Goal: Transaction & Acquisition: Purchase product/service

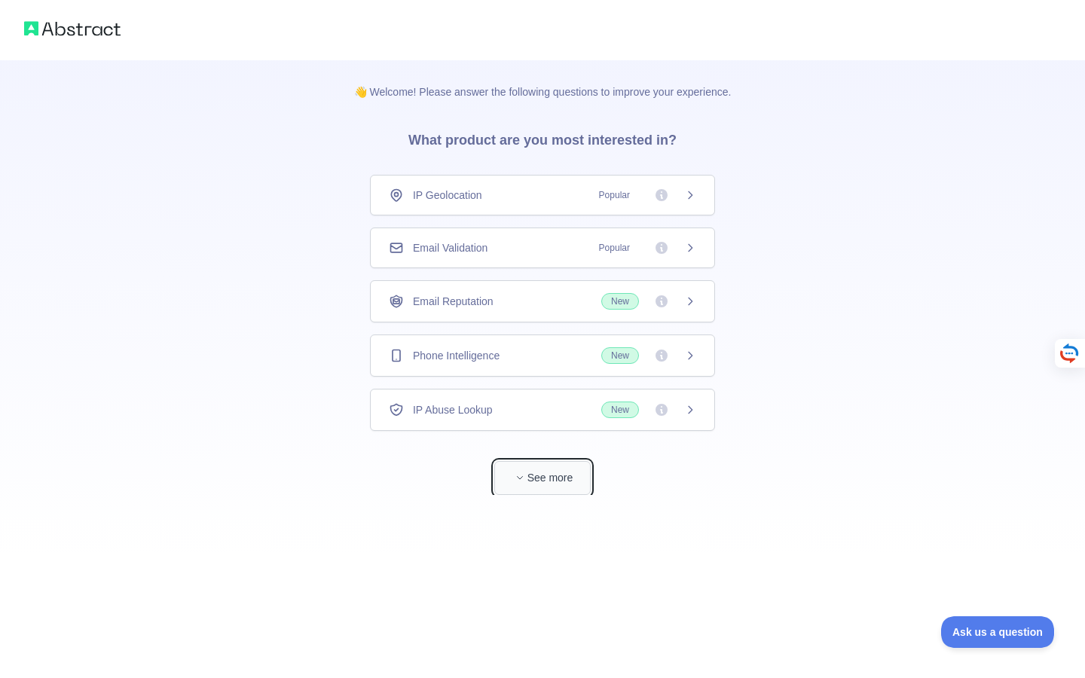
click at [503, 491] on button "See more" at bounding box center [542, 478] width 96 height 34
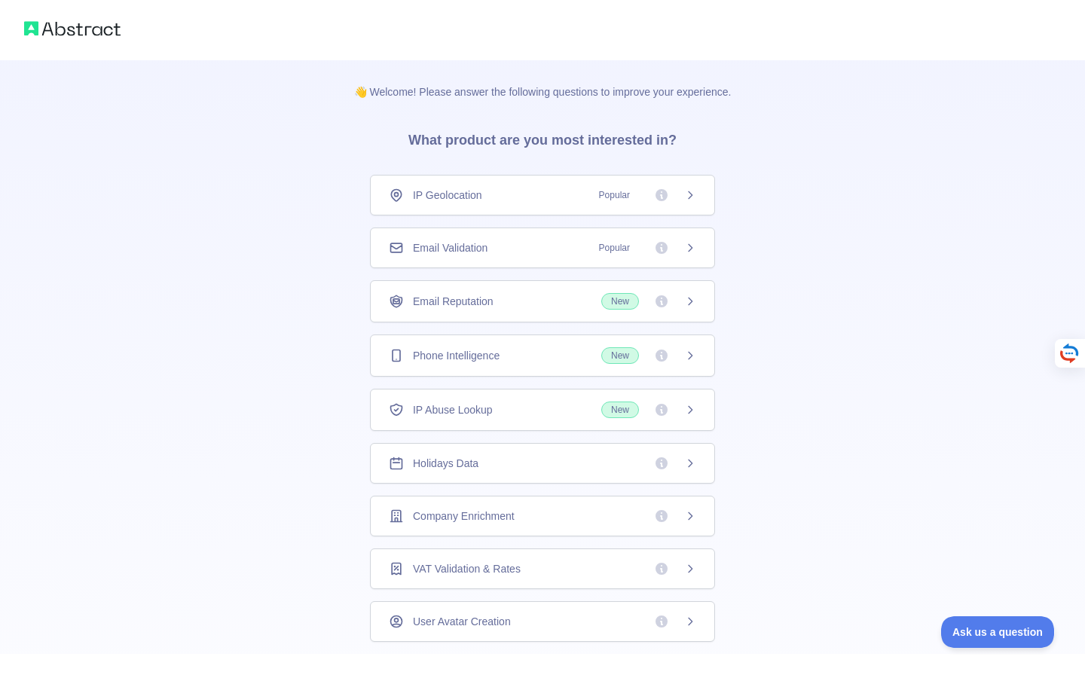
scroll to position [1, 0]
click at [698, 463] on div "Holidays Data" at bounding box center [542, 462] width 345 height 41
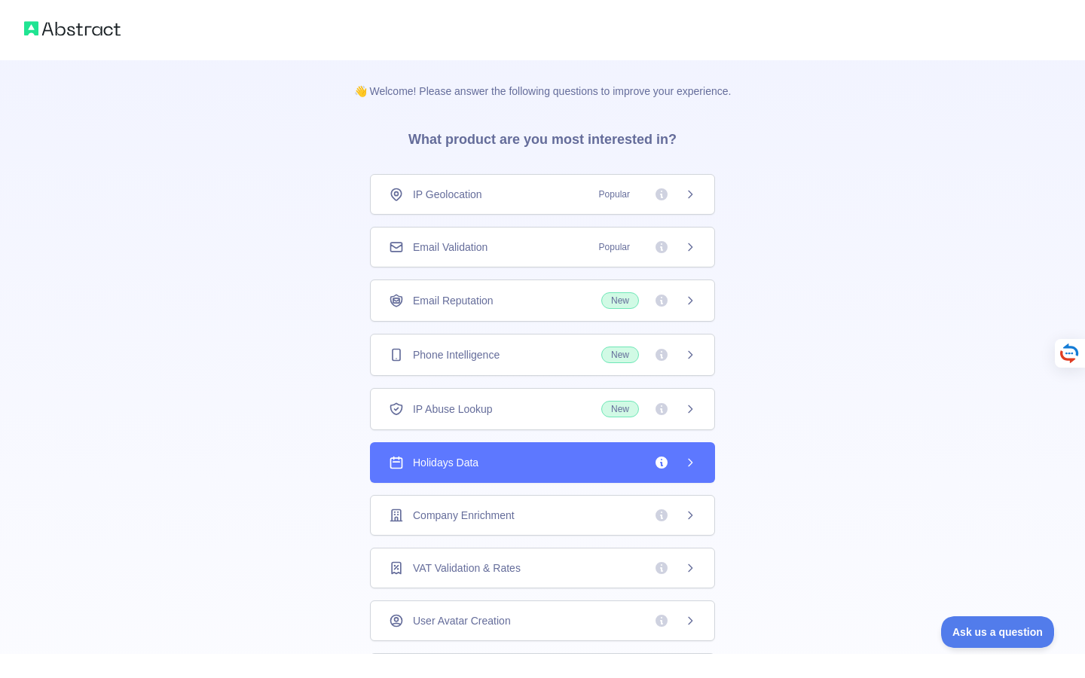
scroll to position [124, 0]
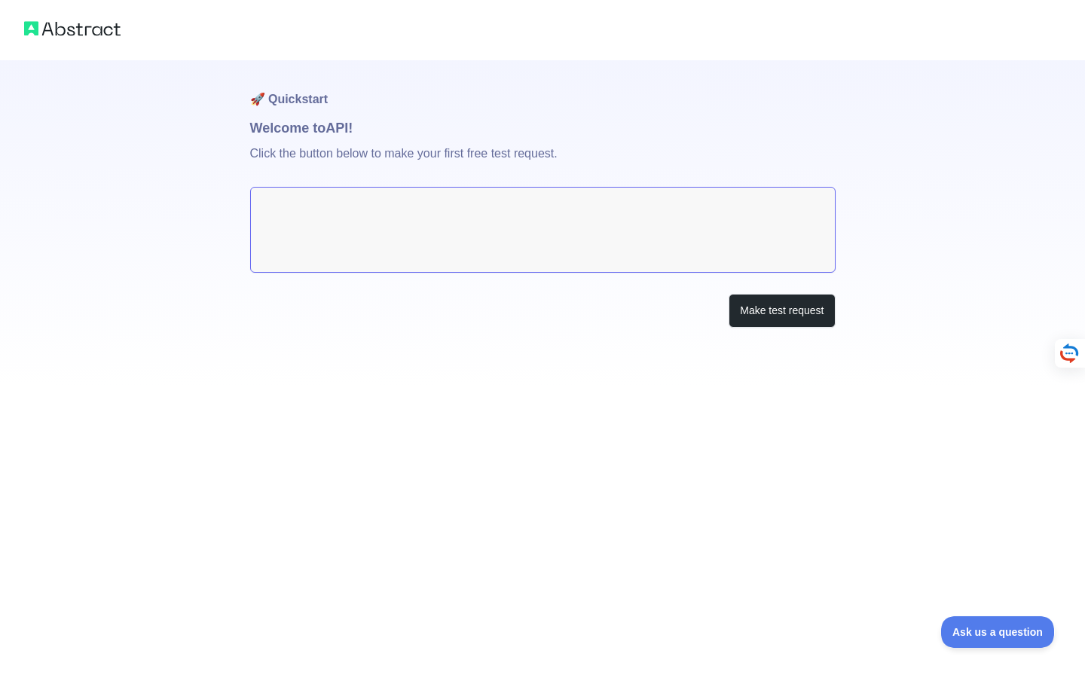
click at [389, 225] on textarea at bounding box center [542, 230] width 585 height 86
click at [777, 309] on button "Make test request" at bounding box center [781, 311] width 106 height 34
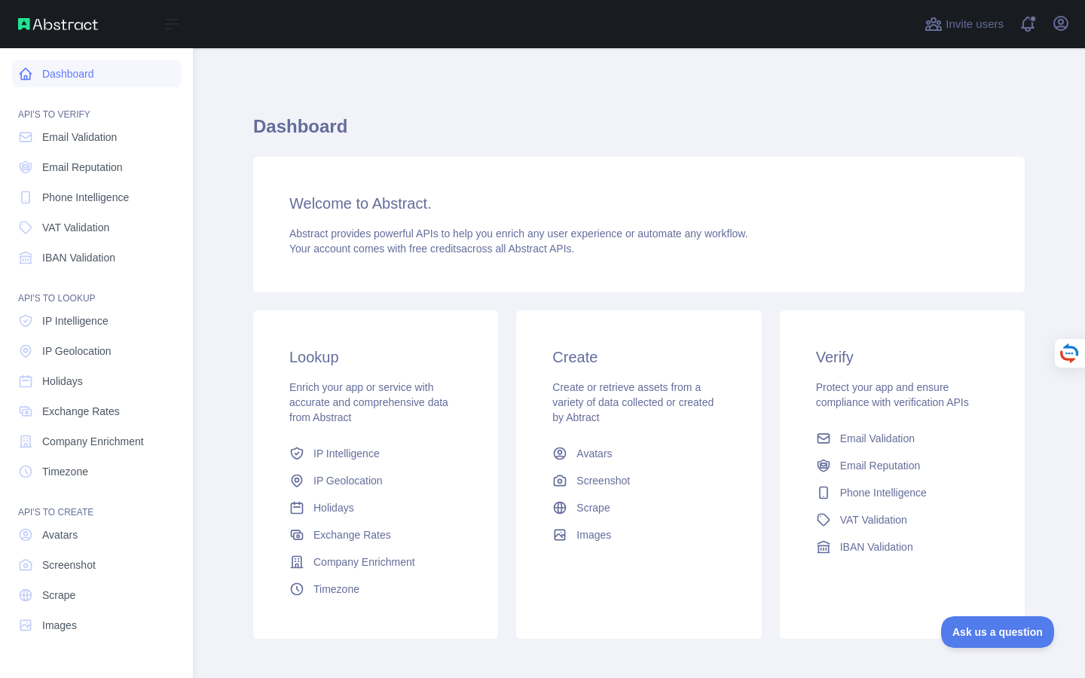
click at [101, 73] on link "Dashboard" at bounding box center [96, 73] width 169 height 27
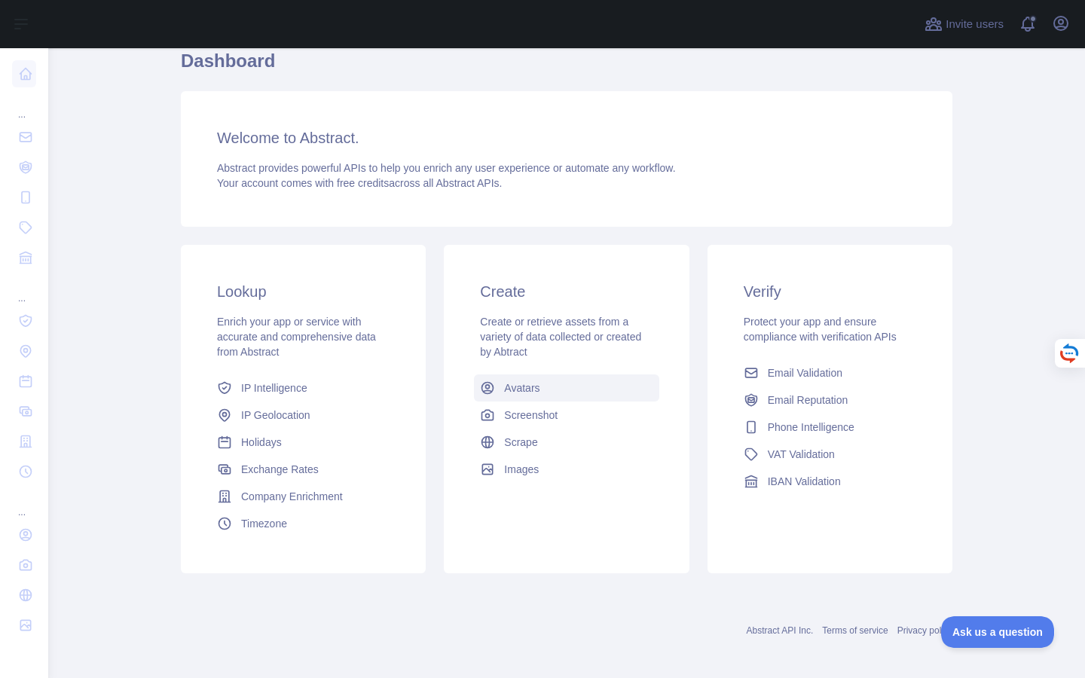
scroll to position [72, 0]
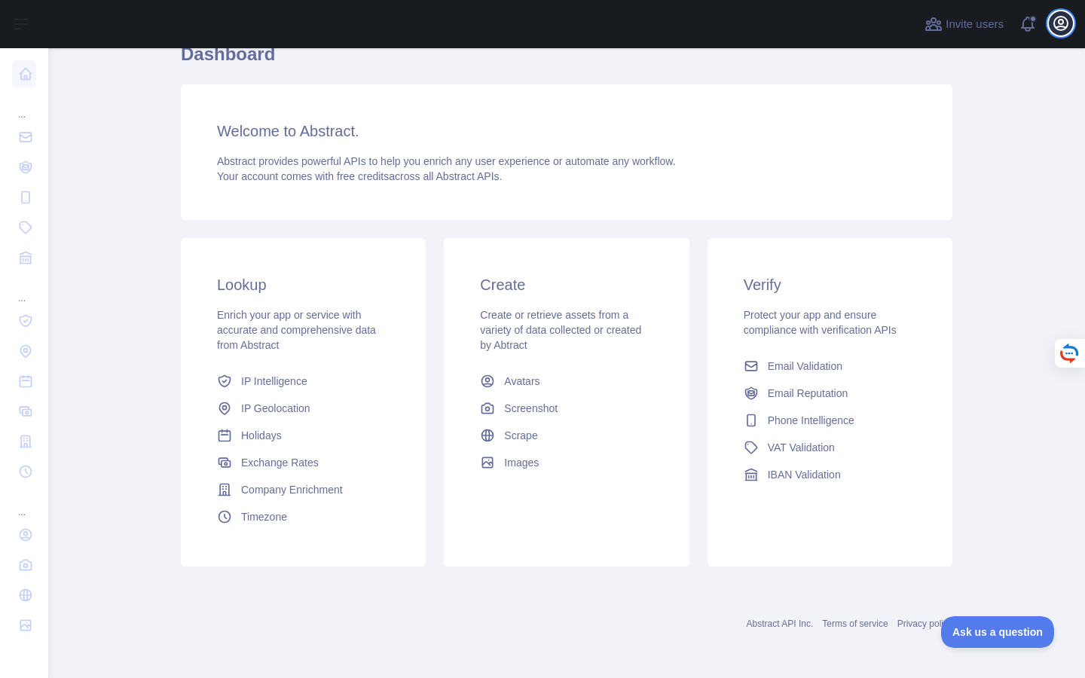
click at [1055, 27] on icon "button" at bounding box center [1061, 24] width 14 height 14
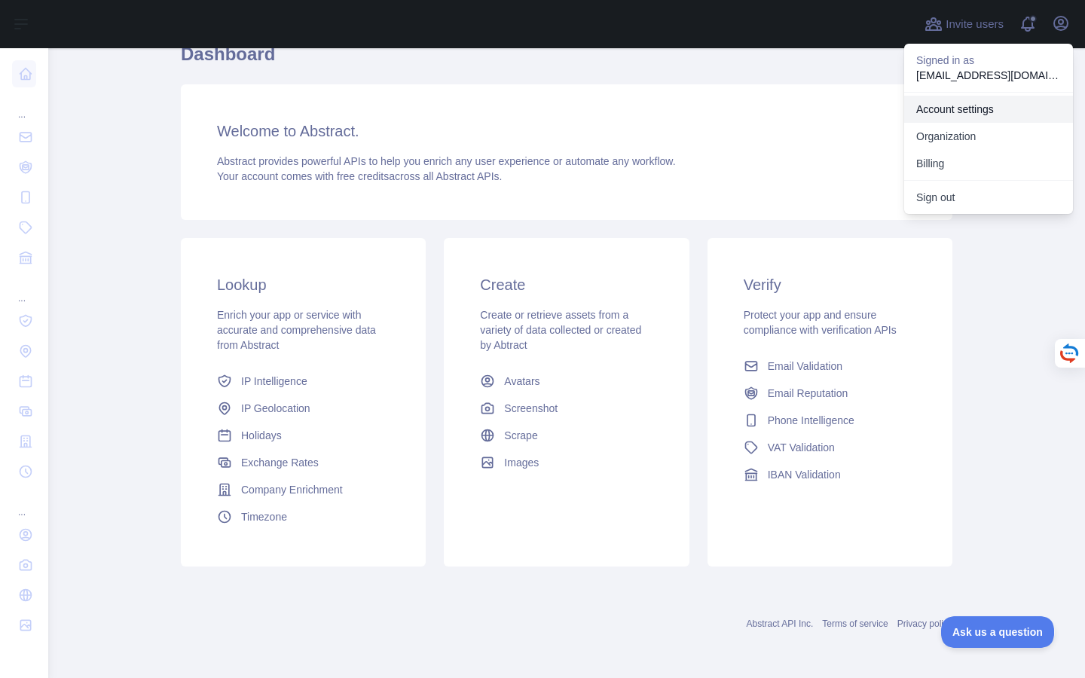
click at [975, 104] on link "Account settings" at bounding box center [988, 109] width 169 height 27
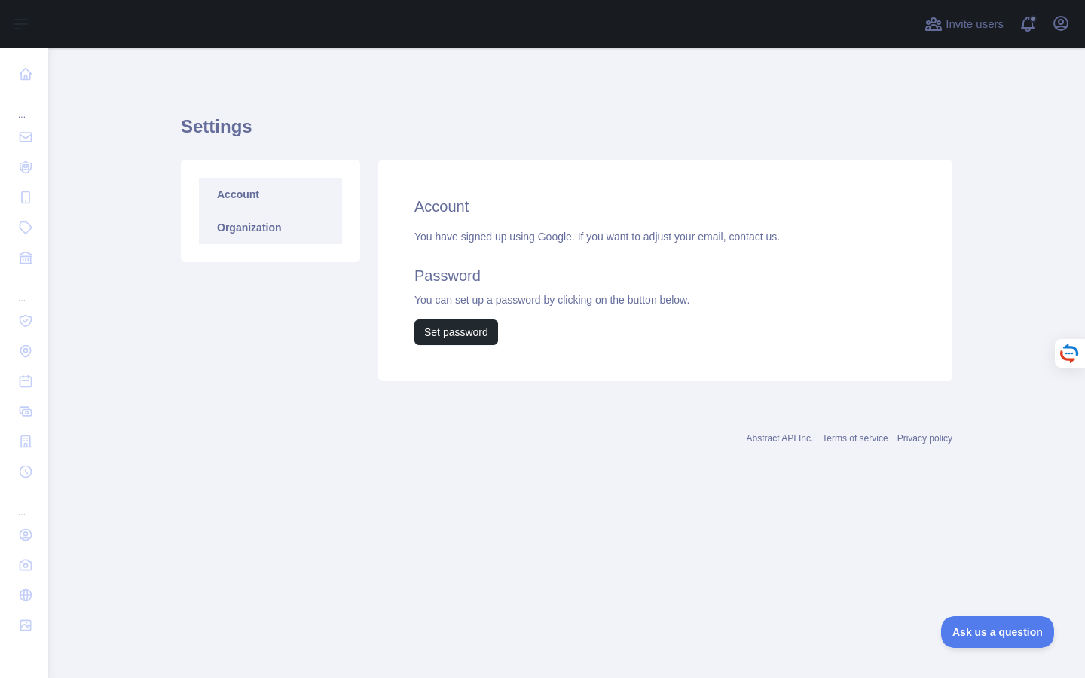
click at [261, 221] on link "Organization" at bounding box center [270, 227] width 143 height 33
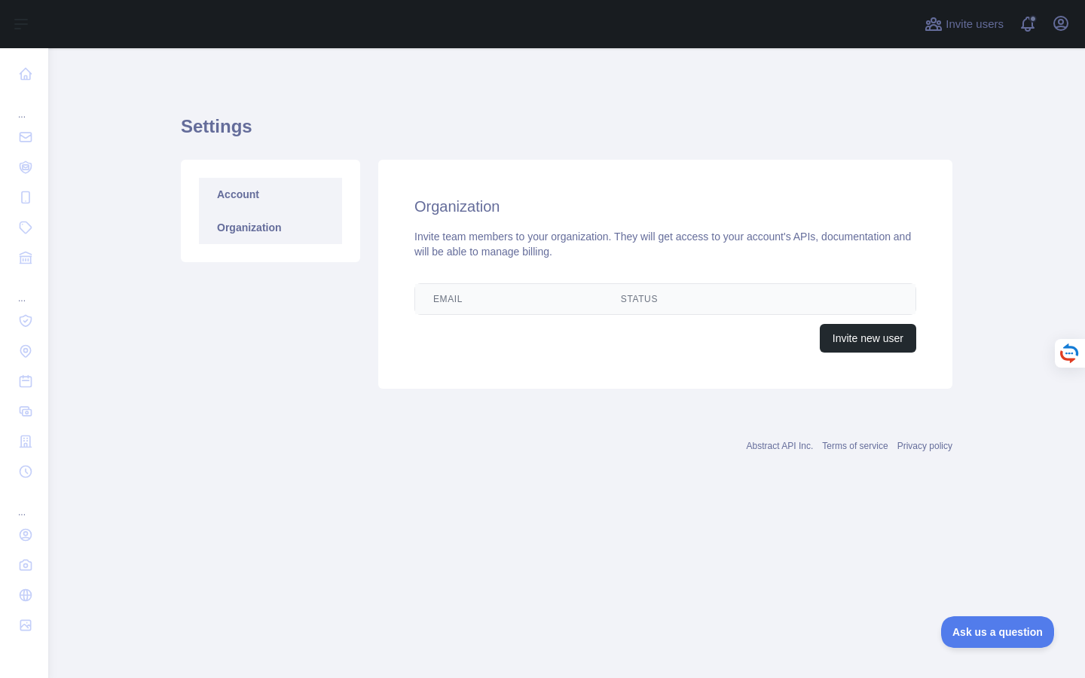
click at [287, 185] on link "Account" at bounding box center [270, 194] width 143 height 33
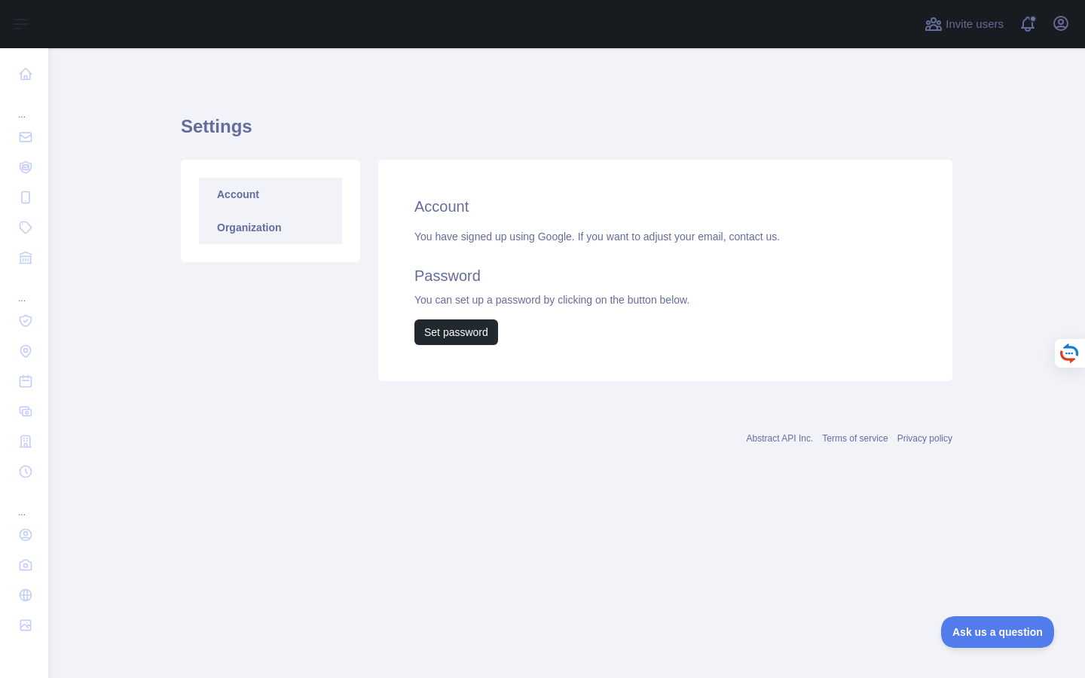
click at [288, 224] on link "Organization" at bounding box center [270, 227] width 143 height 33
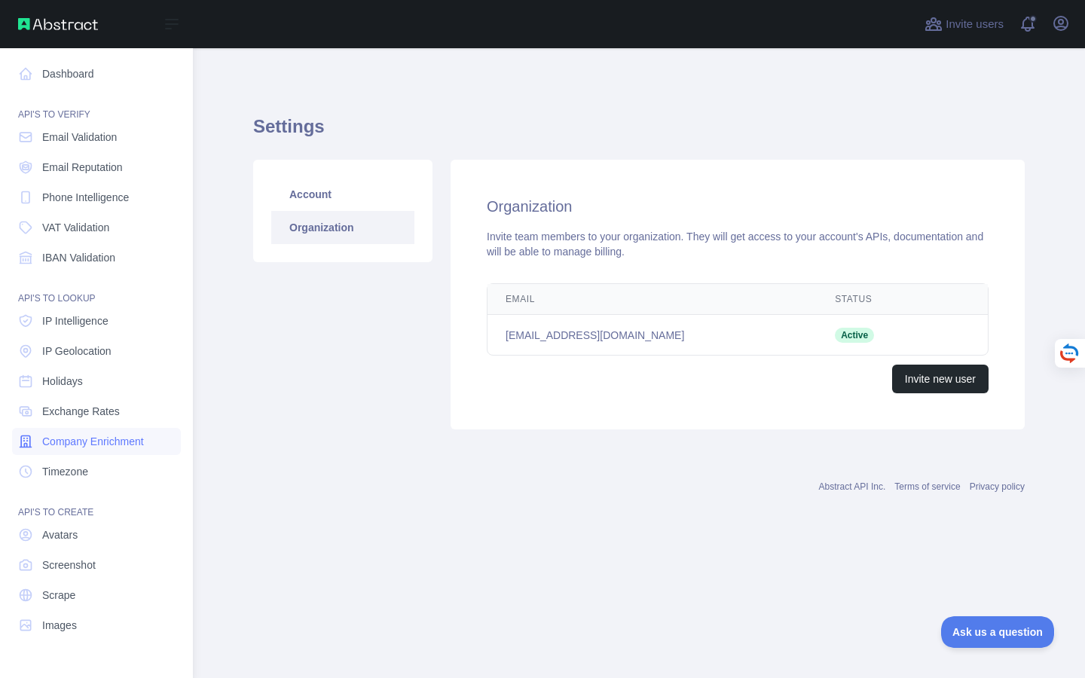
click at [104, 450] on link "Company Enrichment" at bounding box center [96, 441] width 169 height 27
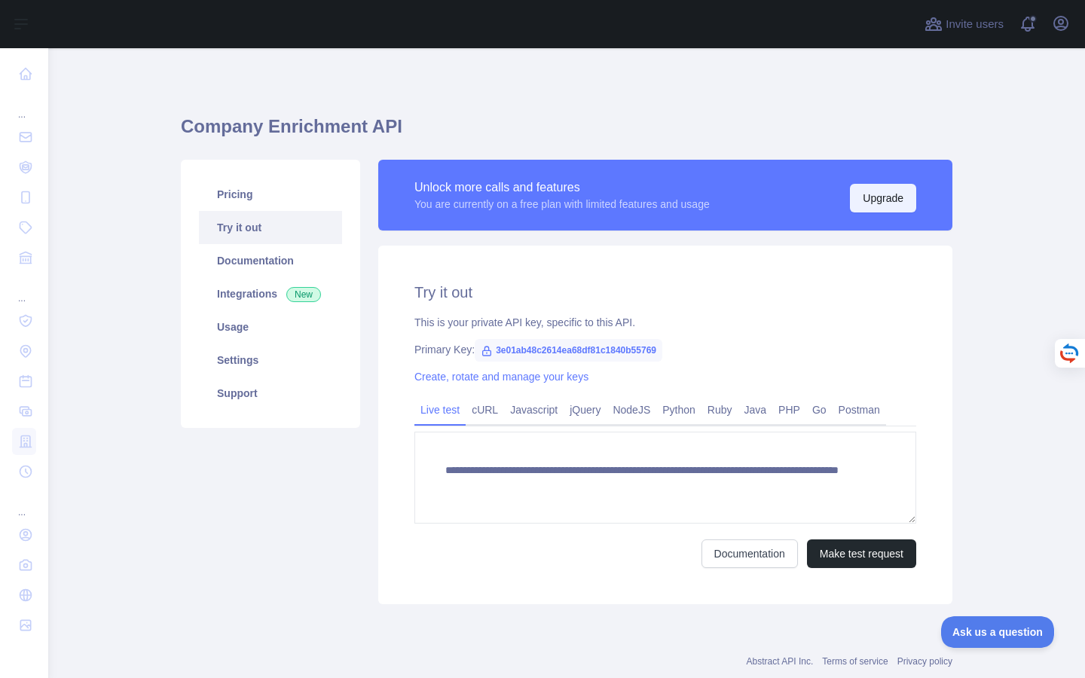
click at [865, 200] on button "Upgrade" at bounding box center [883, 198] width 66 height 29
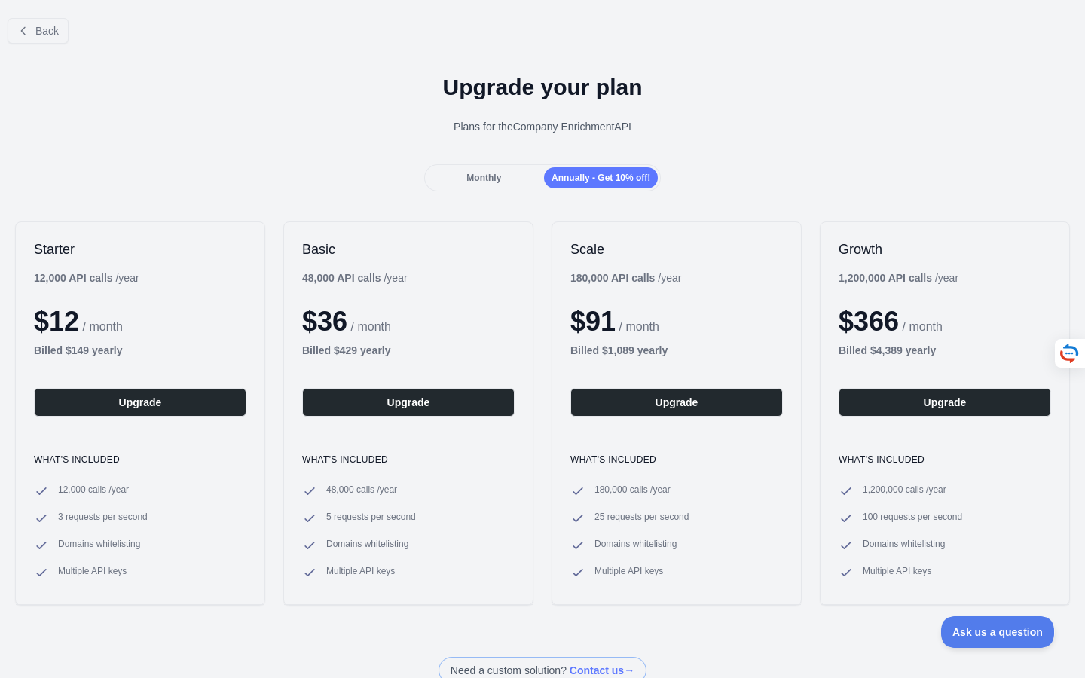
click at [43, 48] on div "Back" at bounding box center [542, 31] width 1085 height 50
click at [43, 30] on span "Back" at bounding box center [46, 31] width 23 height 12
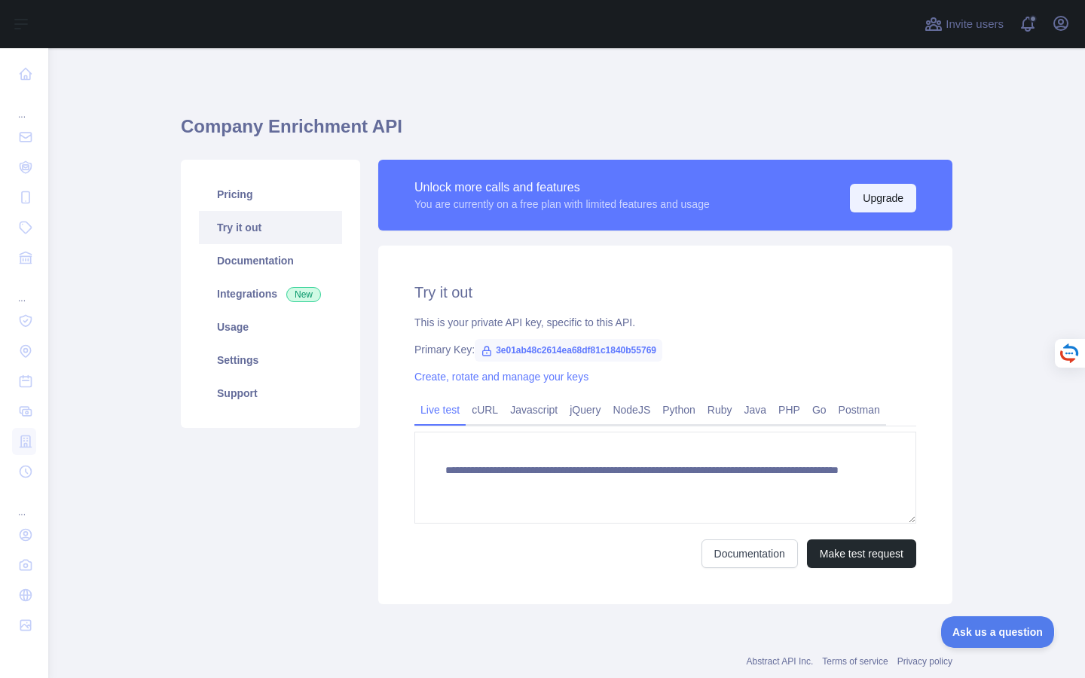
click at [873, 199] on button "Upgrade" at bounding box center [883, 198] width 66 height 29
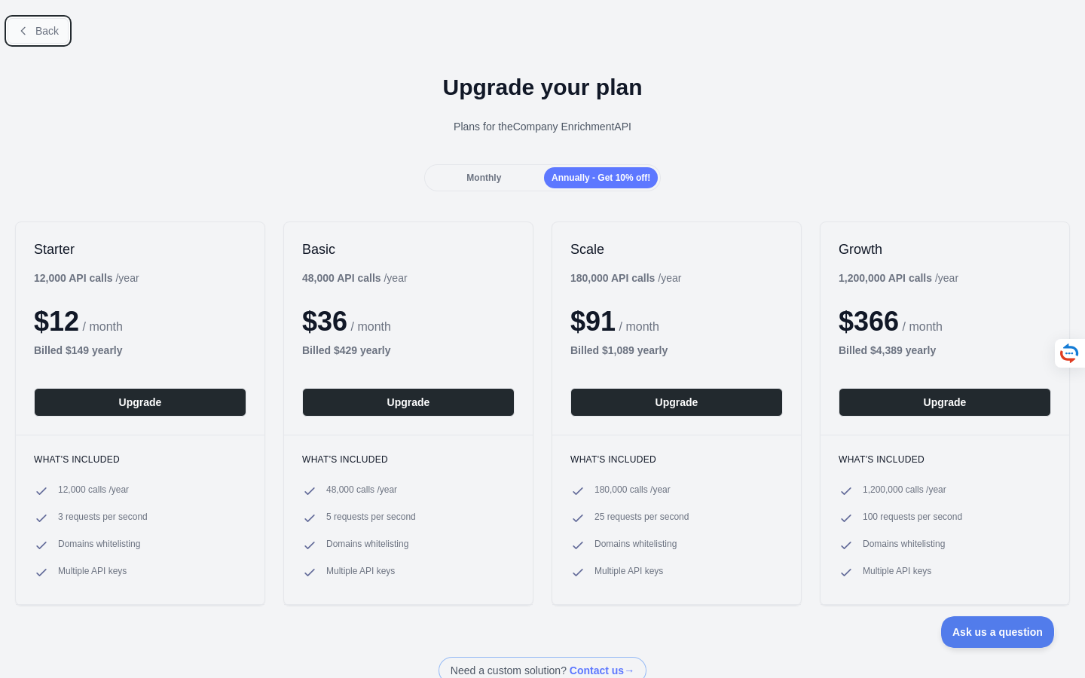
click at [35, 34] on span "Back" at bounding box center [46, 31] width 23 height 12
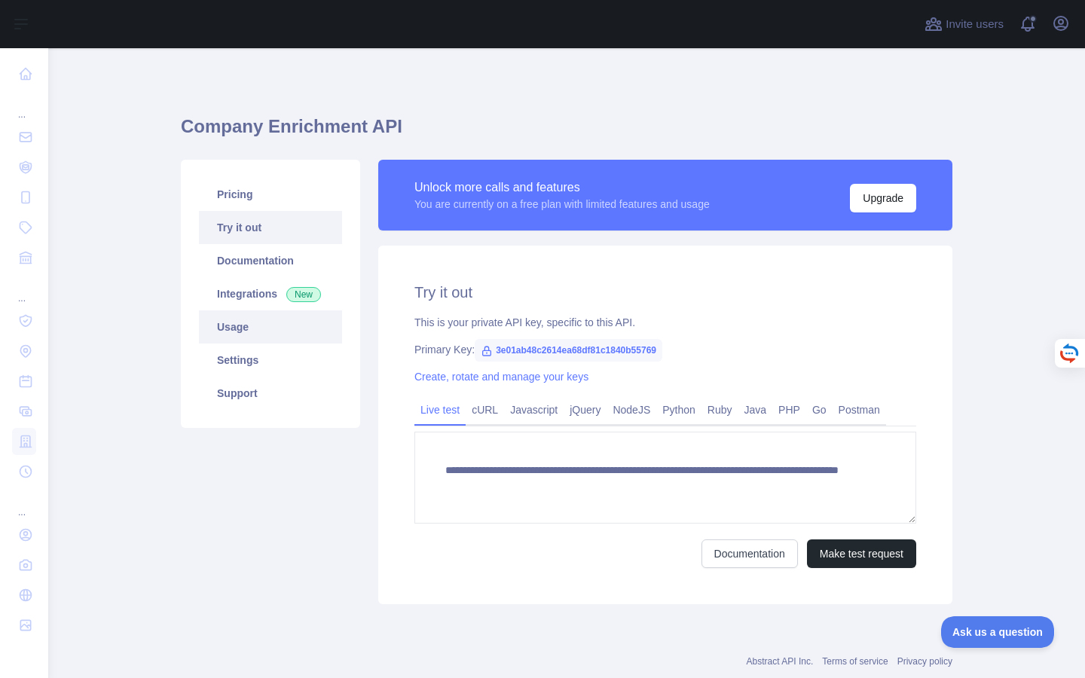
click at [273, 335] on link "Usage" at bounding box center [270, 326] width 143 height 33
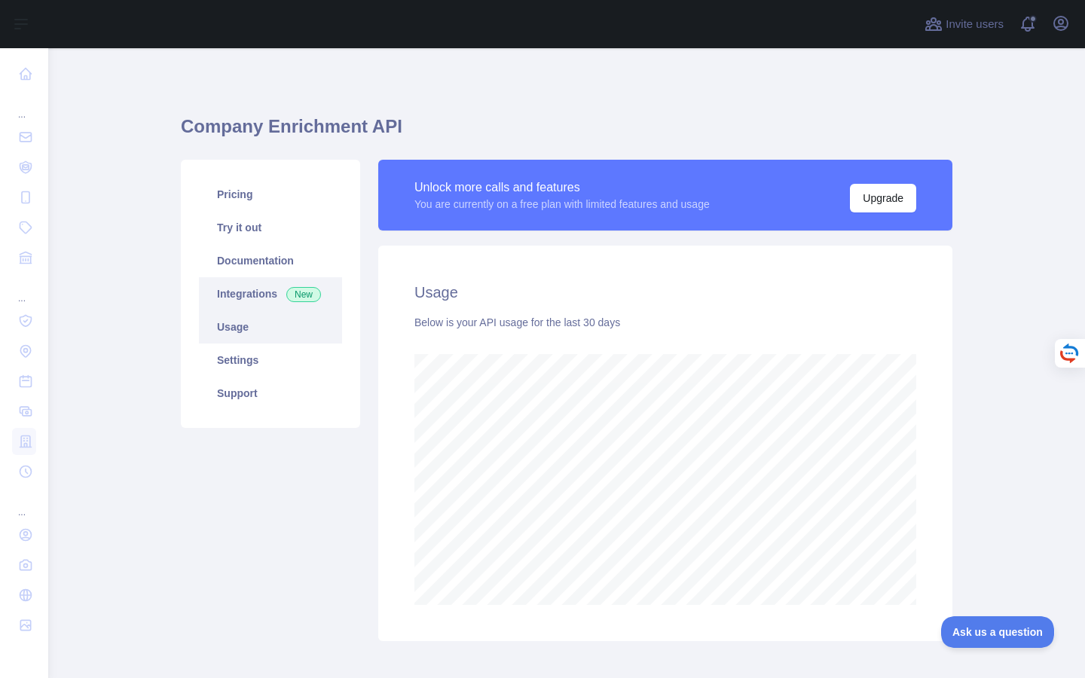
scroll to position [630, 1037]
click at [298, 206] on link "Pricing" at bounding box center [270, 194] width 143 height 33
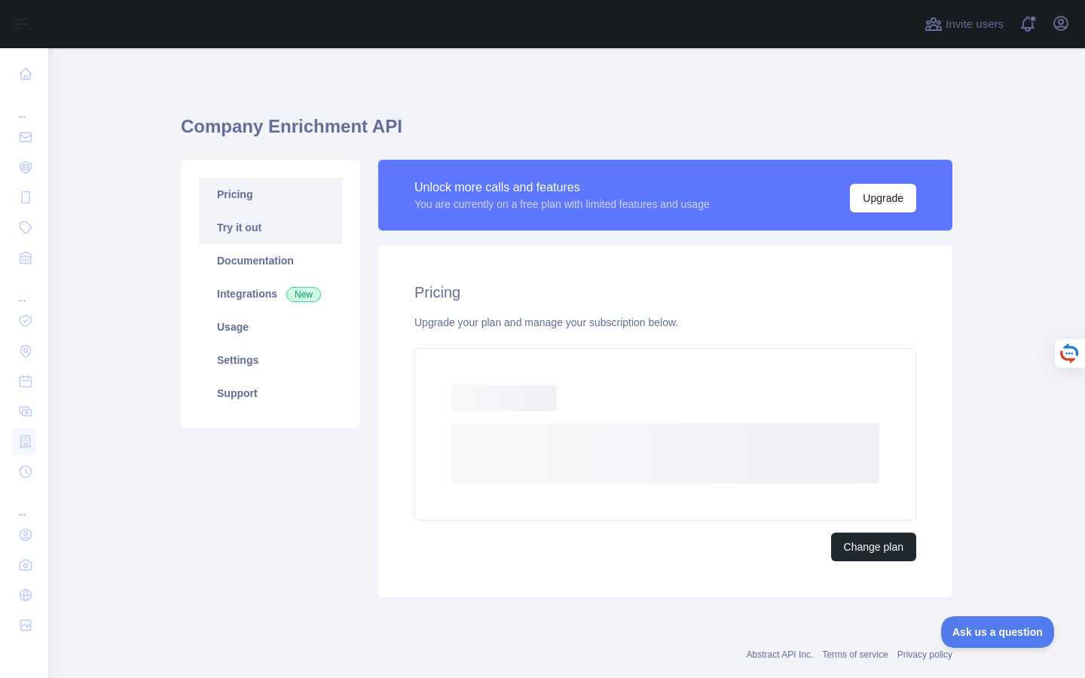
click at [276, 231] on link "Try it out" at bounding box center [270, 227] width 143 height 33
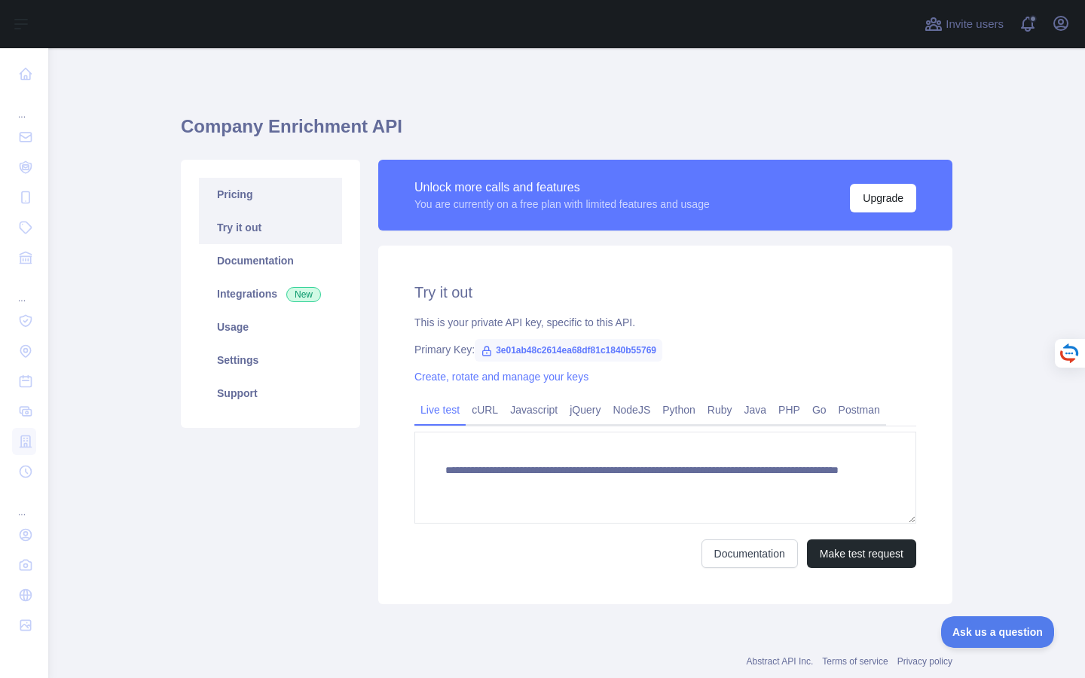
click at [276, 204] on link "Pricing" at bounding box center [270, 194] width 143 height 33
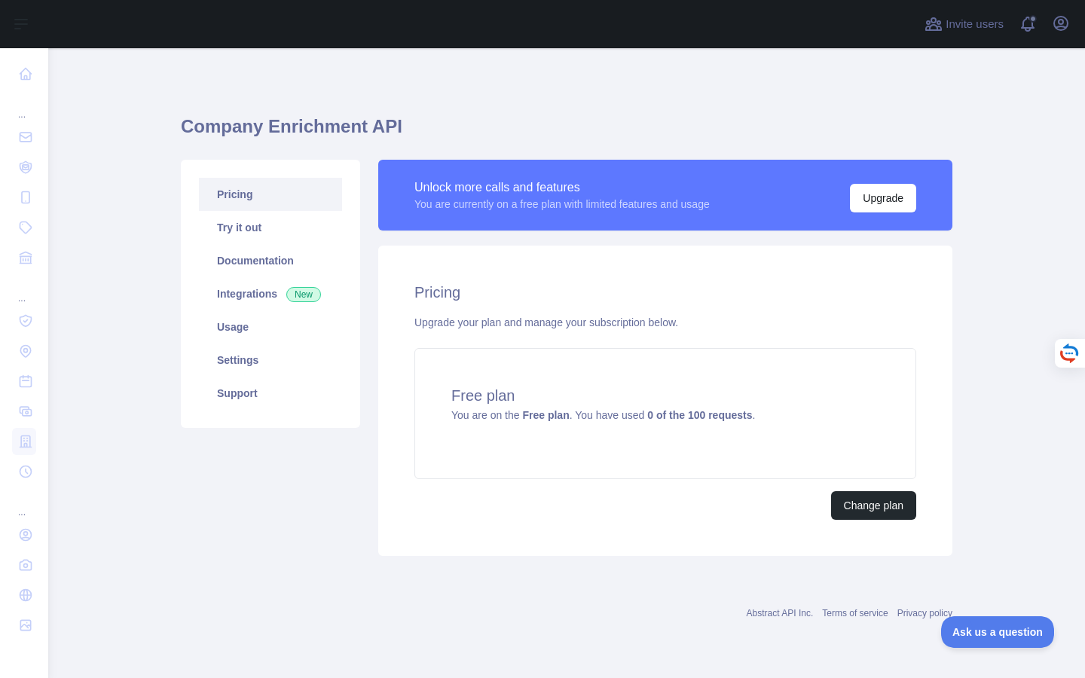
click at [256, 202] on link "Pricing" at bounding box center [270, 194] width 143 height 33
click at [259, 273] on link "Documentation" at bounding box center [270, 260] width 143 height 33
click at [273, 232] on link "Try it out" at bounding box center [270, 227] width 143 height 33
